Goal: Information Seeking & Learning: Find specific page/section

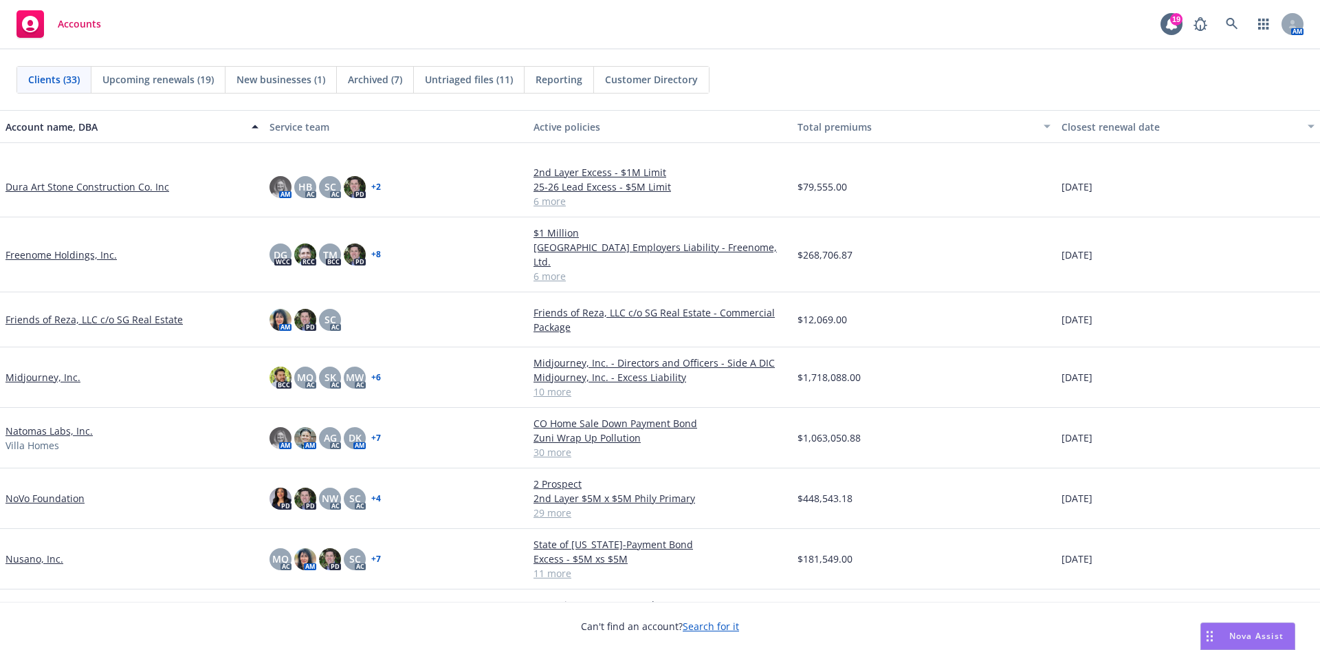
scroll to position [756, 0]
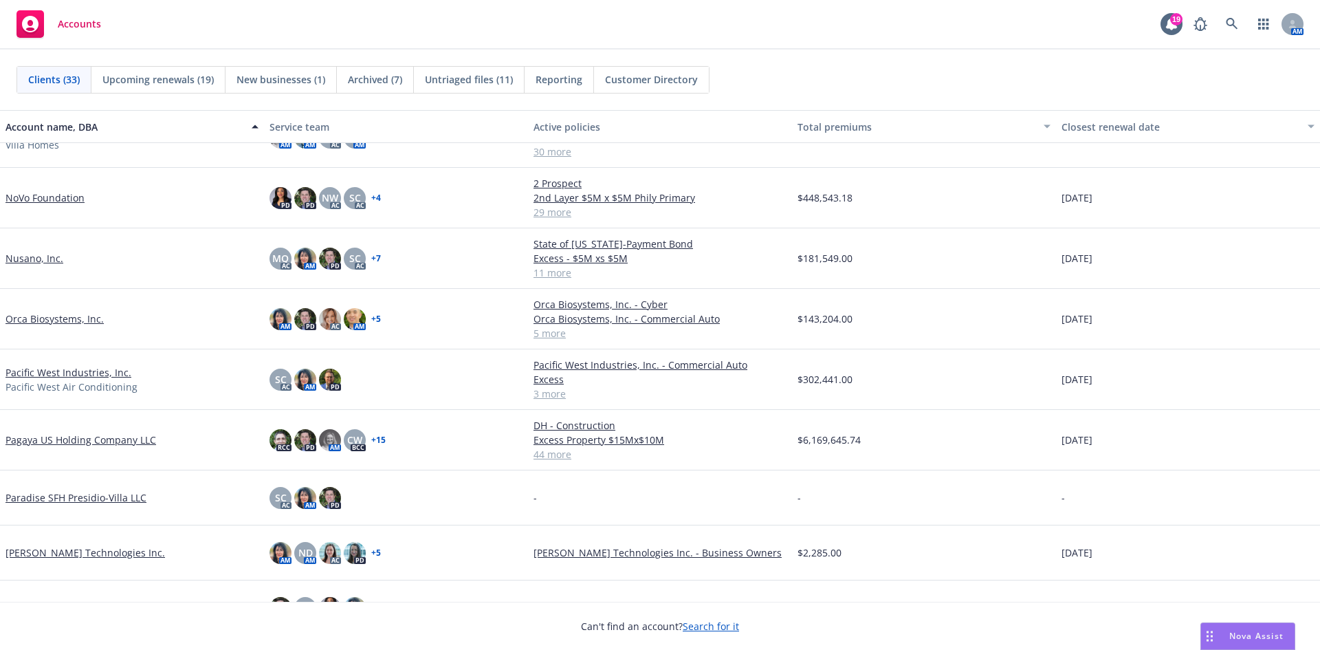
click at [70, 373] on link "Pacific West Industries, Inc." at bounding box center [68, 372] width 126 height 14
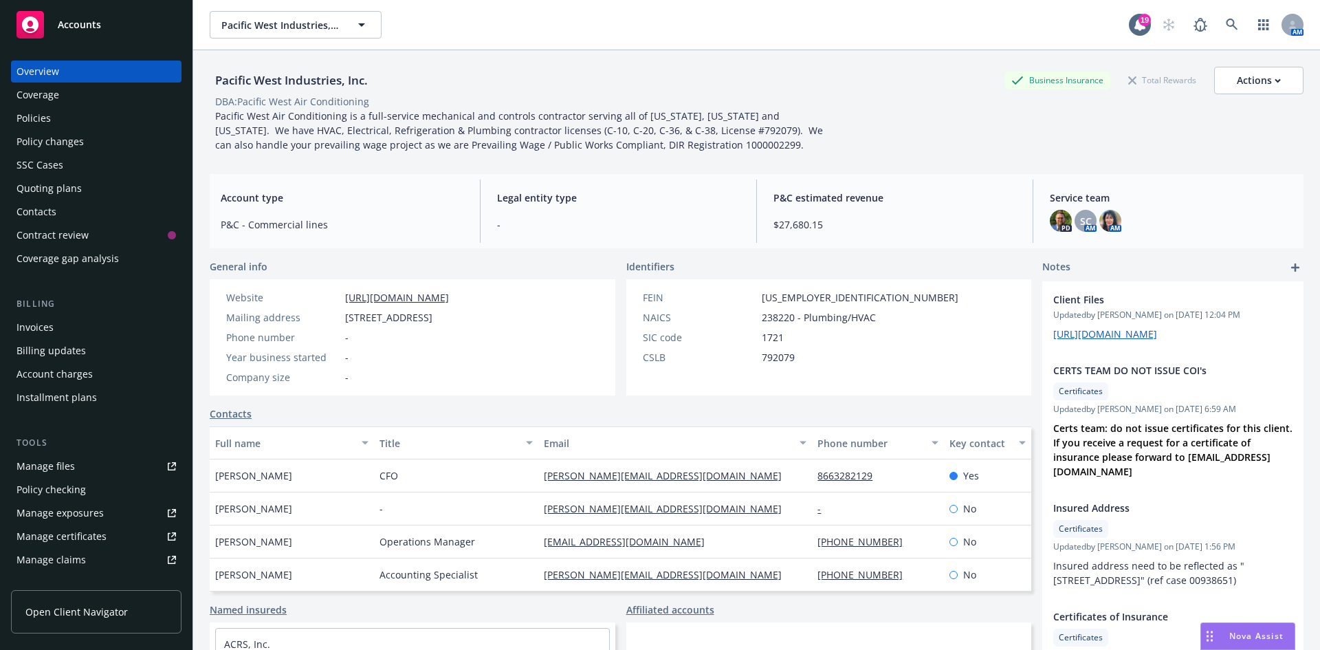
click at [40, 118] on div "Policies" at bounding box center [33, 118] width 34 height 22
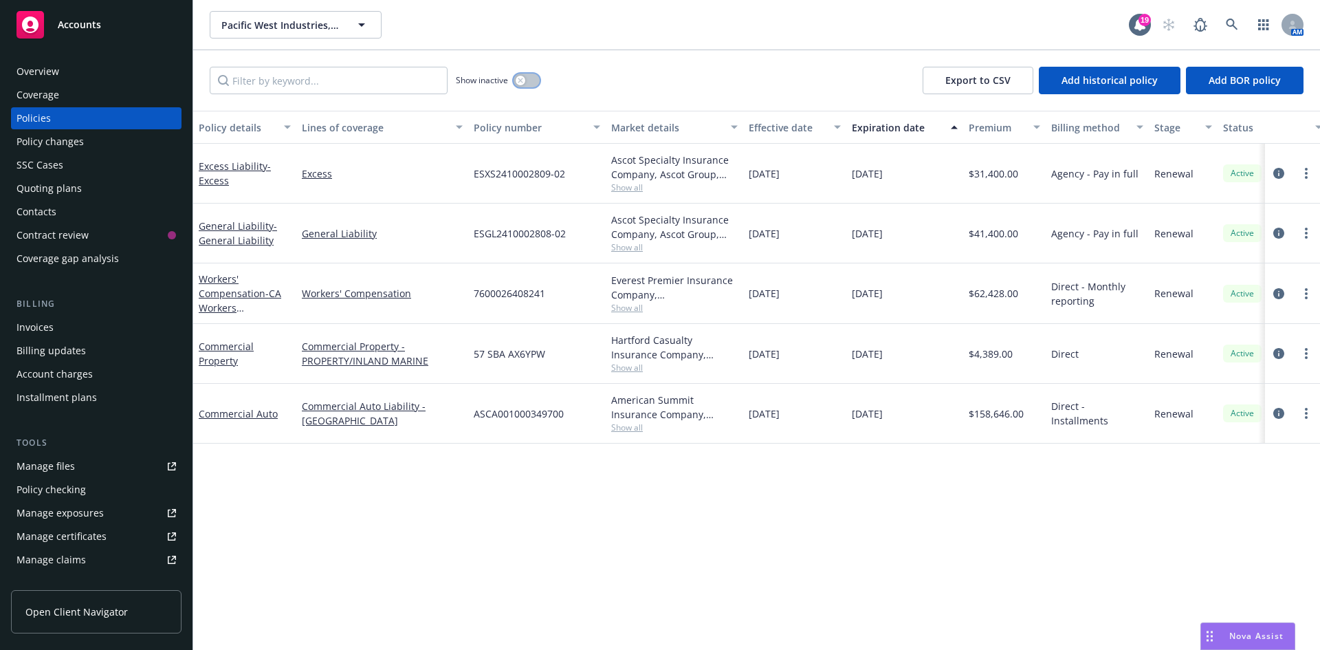
click at [529, 78] on button "button" at bounding box center [526, 81] width 26 height 14
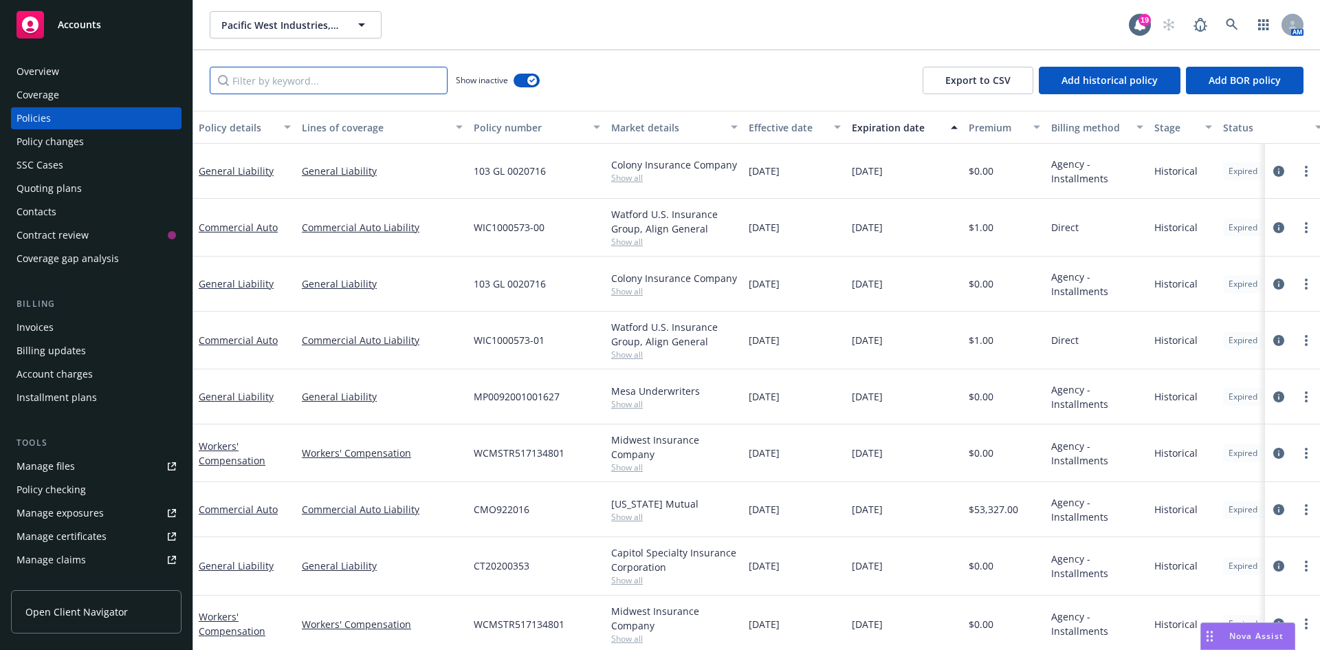
click at [339, 84] on input "Filter by keyword..." at bounding box center [329, 80] width 238 height 27
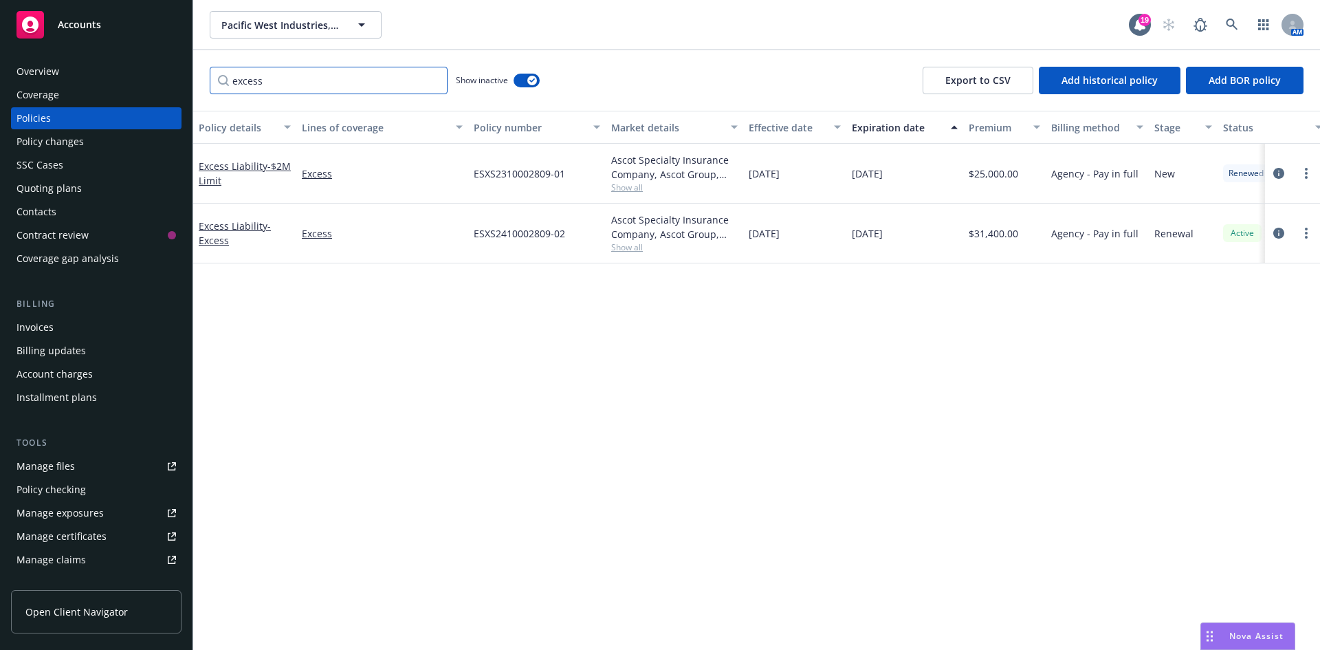
type input "excess"
click at [1088, 84] on span "Add historical policy" at bounding box center [1109, 80] width 96 height 13
select select "other"
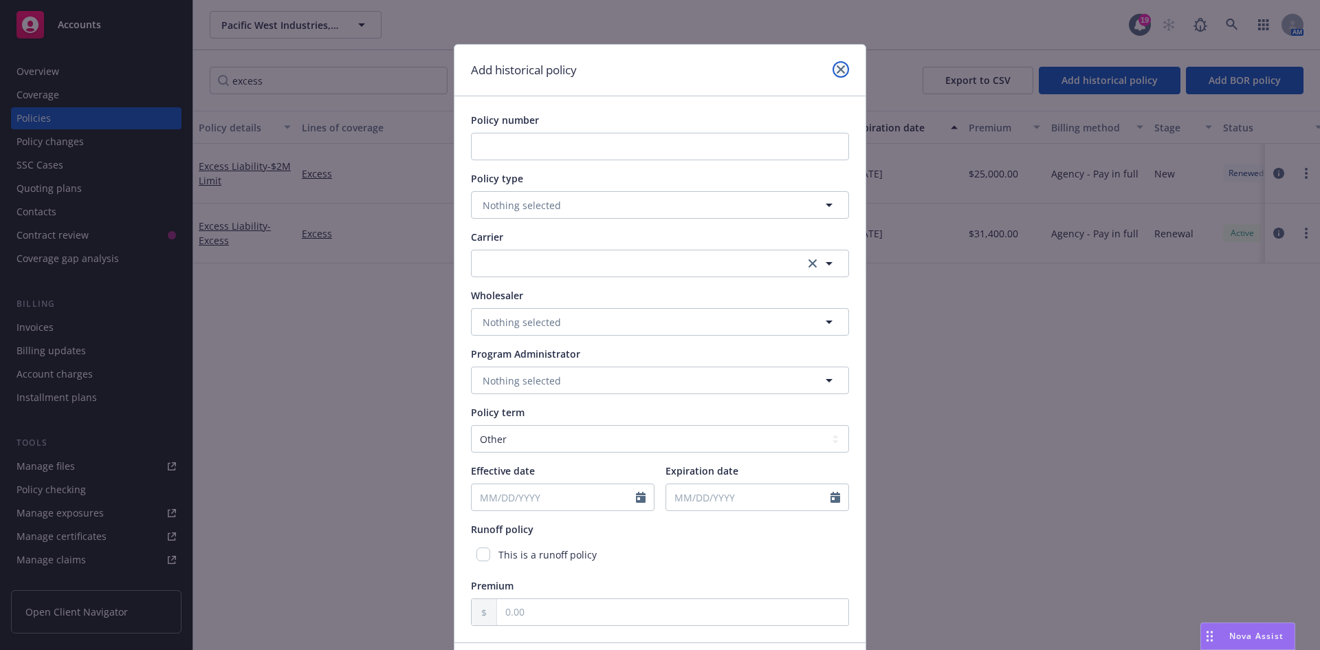
click at [838, 69] on icon "close" at bounding box center [840, 69] width 8 height 8
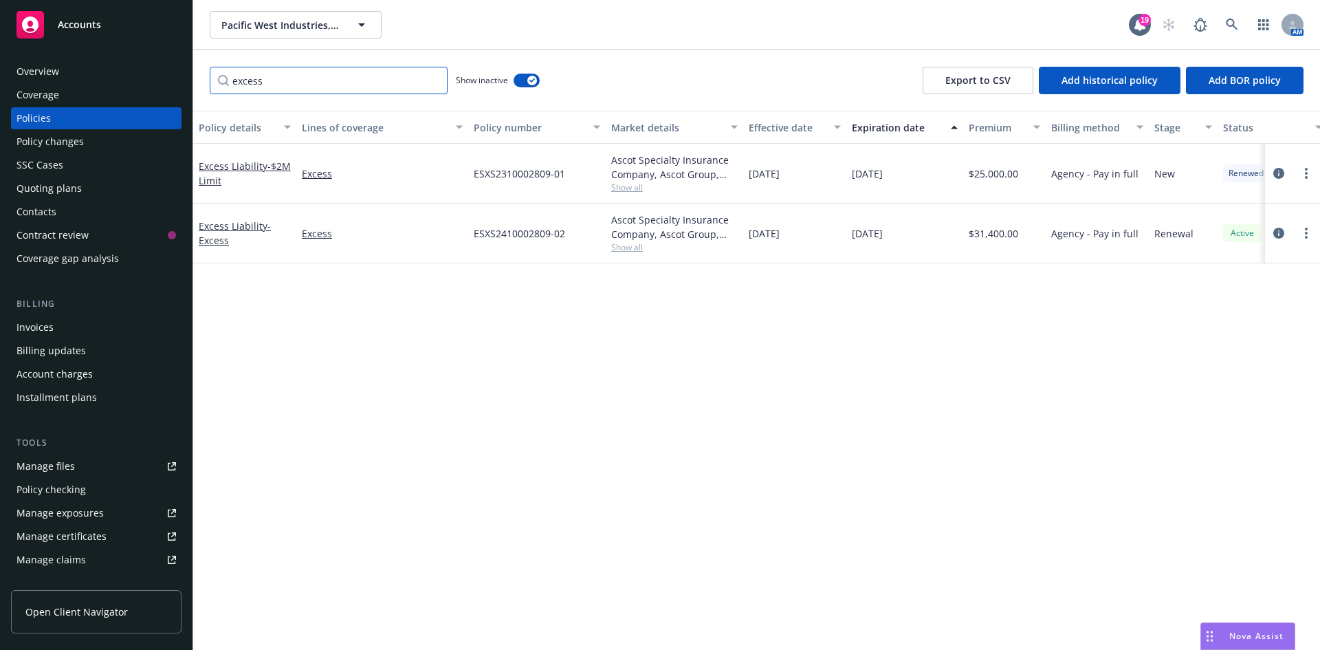
drag, startPoint x: 299, startPoint y: 81, endPoint x: 129, endPoint y: 72, distance: 170.7
click at [127, 78] on div "Accounts Overview Coverage Policies Policy changes SSC Cases Quoting plans Cont…" at bounding box center [660, 325] width 1320 height 650
type input "auto"
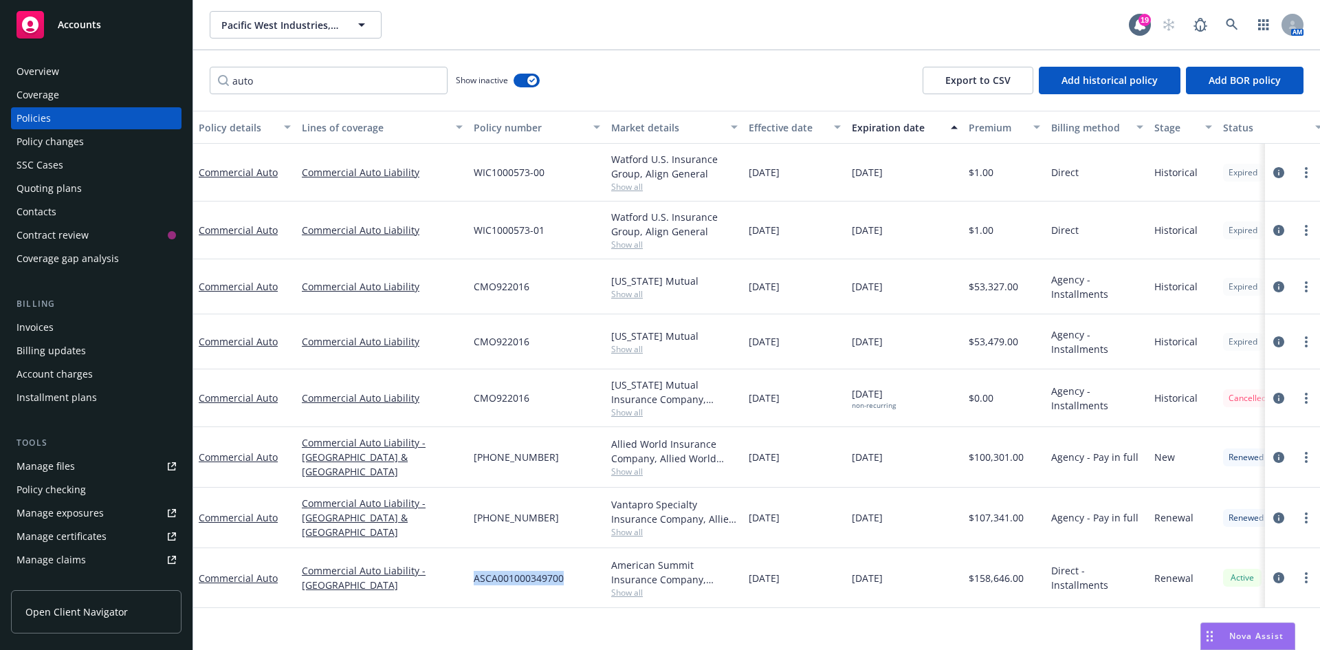
drag, startPoint x: 475, startPoint y: 575, endPoint x: 567, endPoint y: 578, distance: 92.2
click at [567, 578] on div "ASCA001000349700" at bounding box center [536, 578] width 137 height 60
copy span "ASCA001000349700"
